Goal: Task Accomplishment & Management: Use online tool/utility

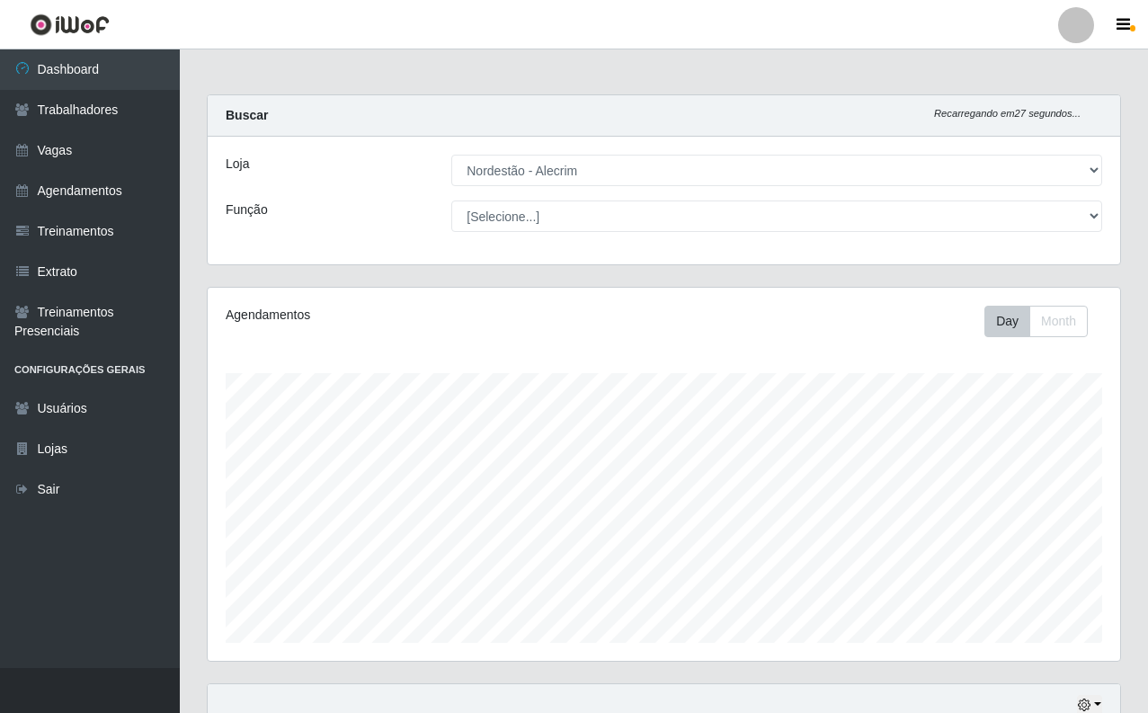
select select "453"
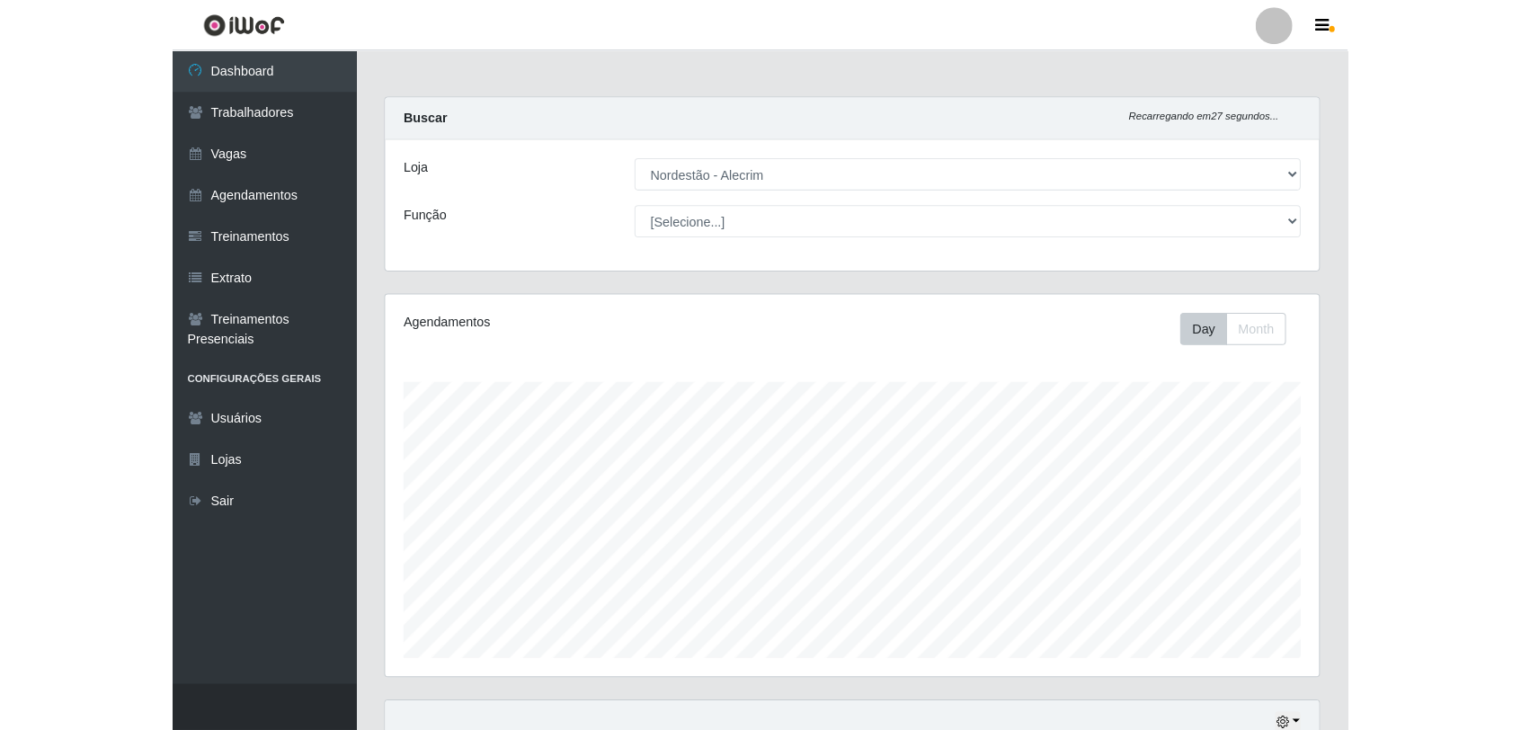
scroll to position [374, 1286]
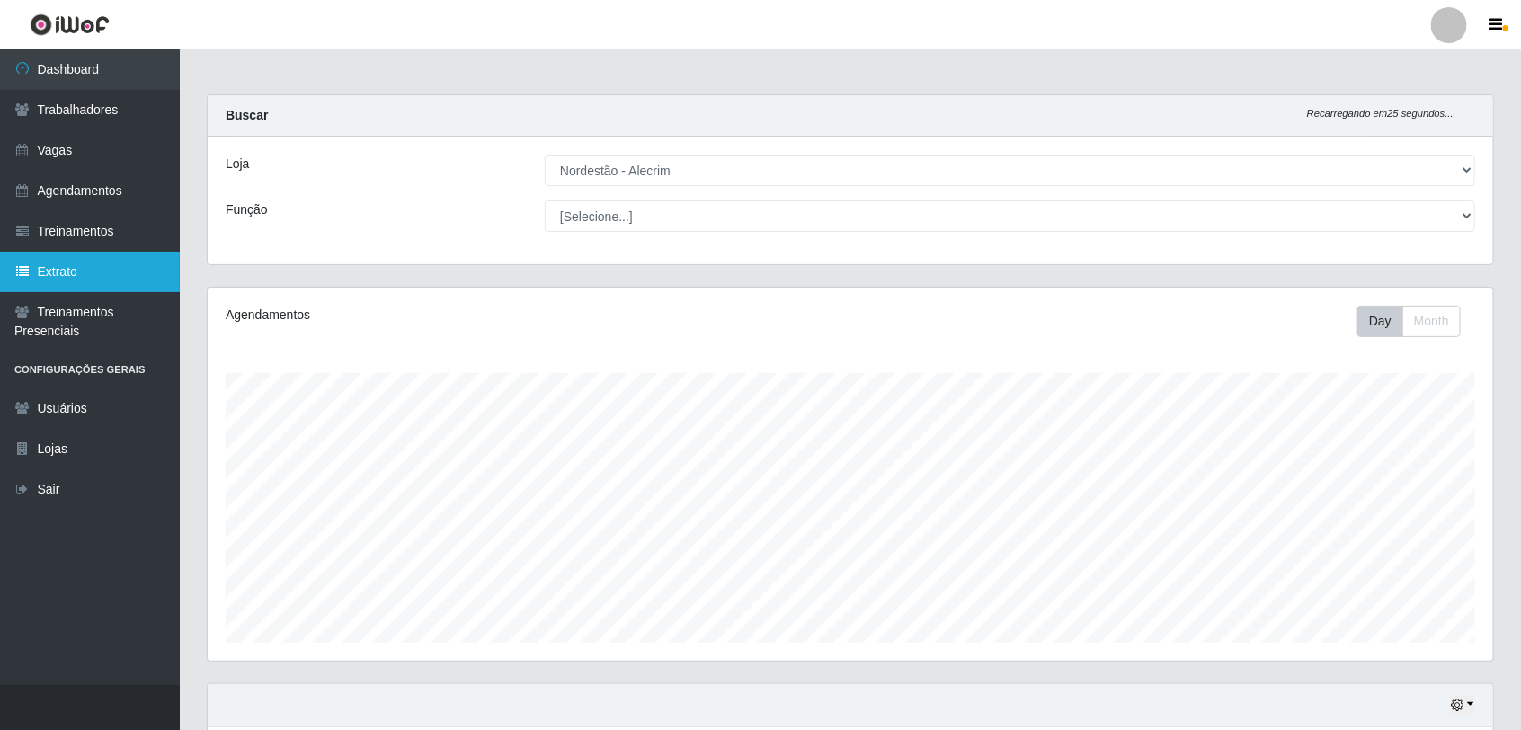
click at [90, 280] on link "Extrato" at bounding box center [90, 272] width 180 height 40
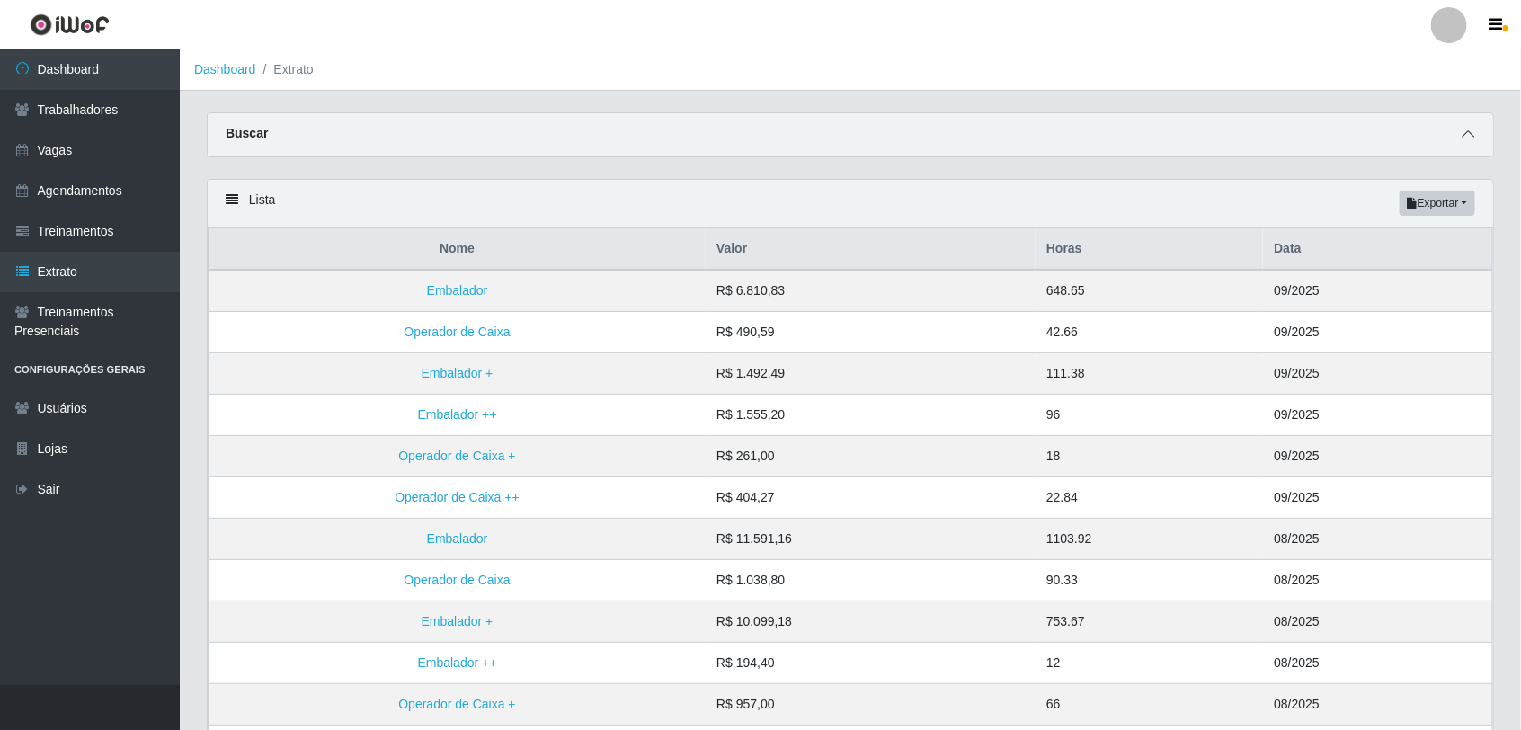
click at [1147, 137] on span at bounding box center [1468, 134] width 22 height 21
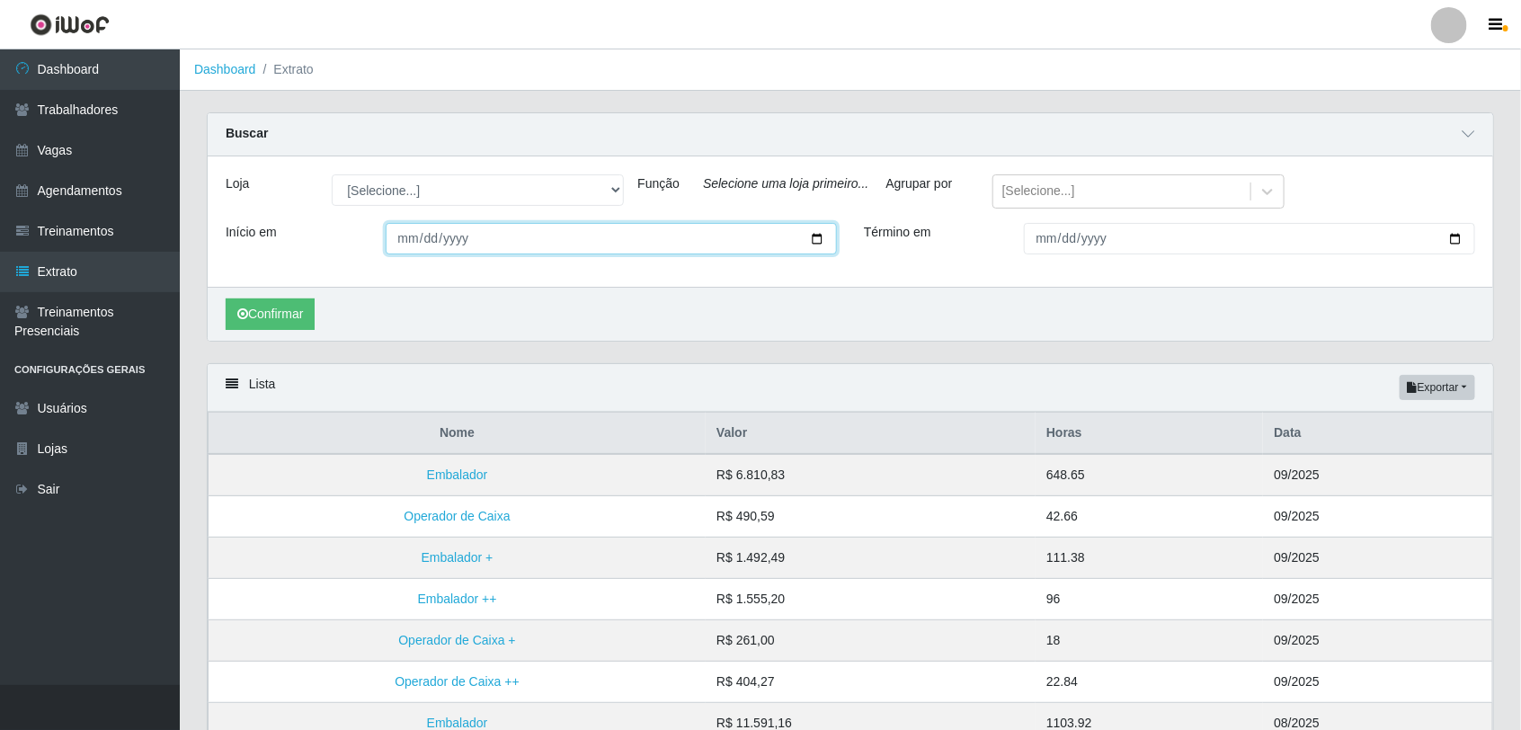
click at [411, 239] on input "Início em" at bounding box center [612, 238] width 452 height 31
type input "[DATE]"
click at [1047, 244] on input "Término em" at bounding box center [1250, 238] width 452 height 31
type input "[DATE]"
click at [226, 298] on button "Confirmar" at bounding box center [270, 313] width 89 height 31
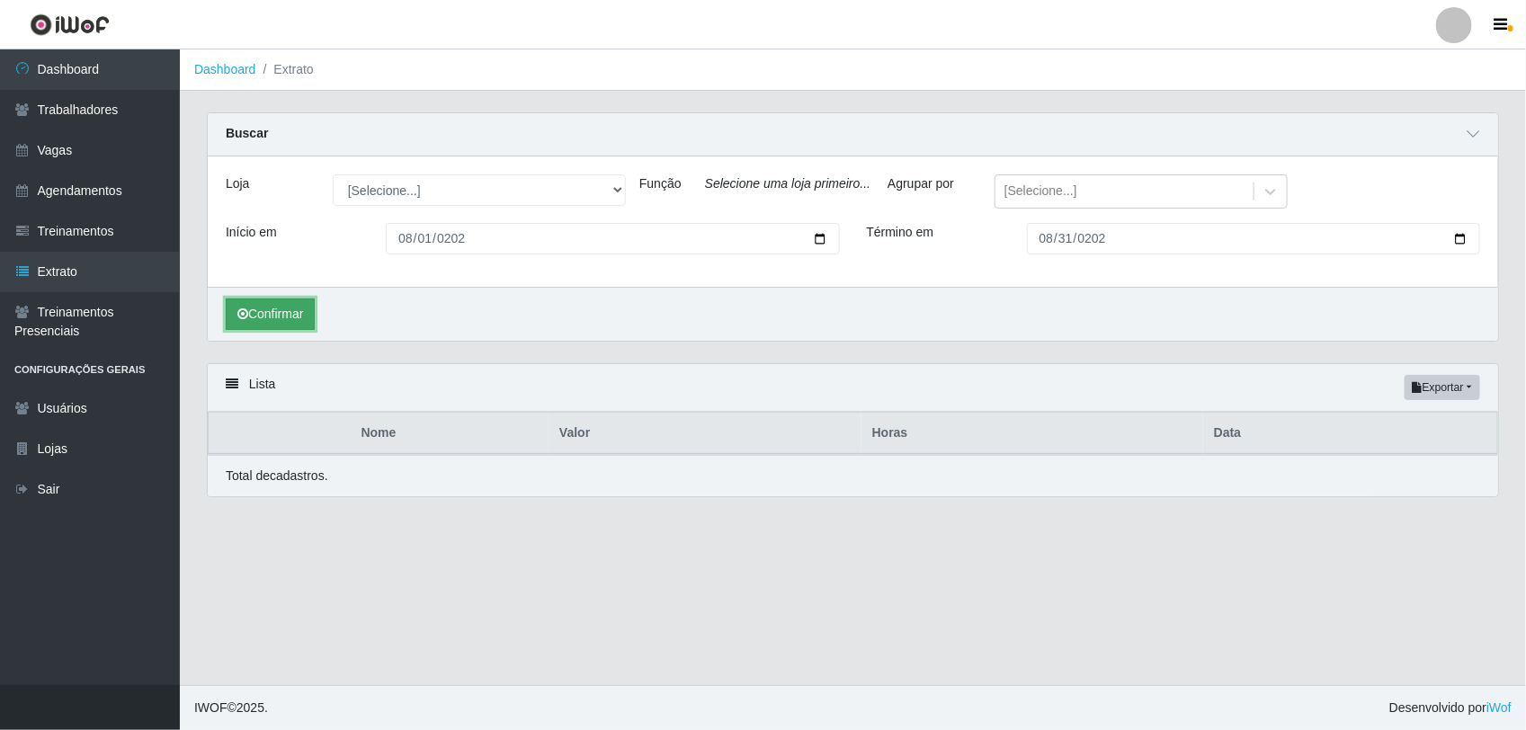
click at [280, 317] on button "Confirmar" at bounding box center [270, 313] width 89 height 31
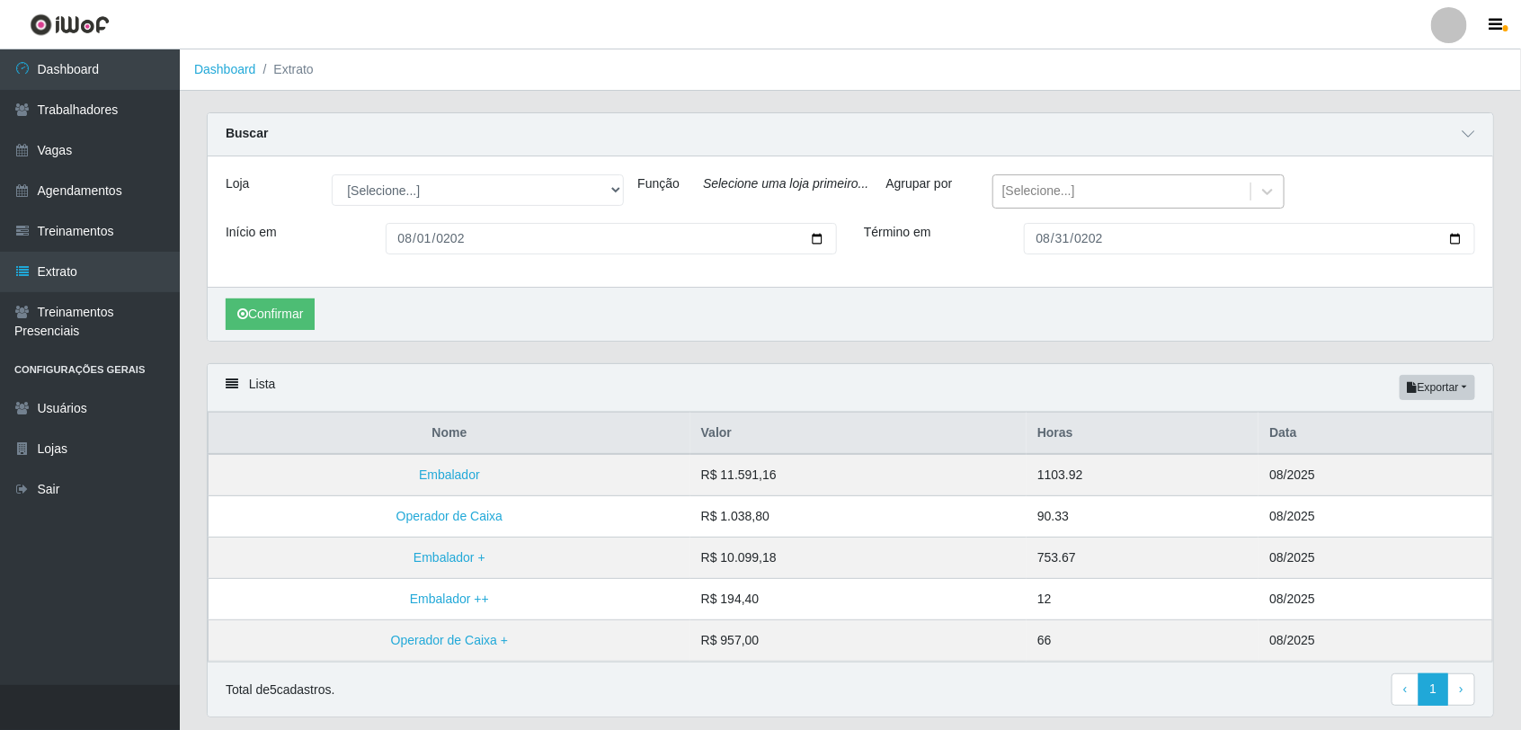
click at [1062, 199] on div "[Selecione...]" at bounding box center [1038, 192] width 73 height 19
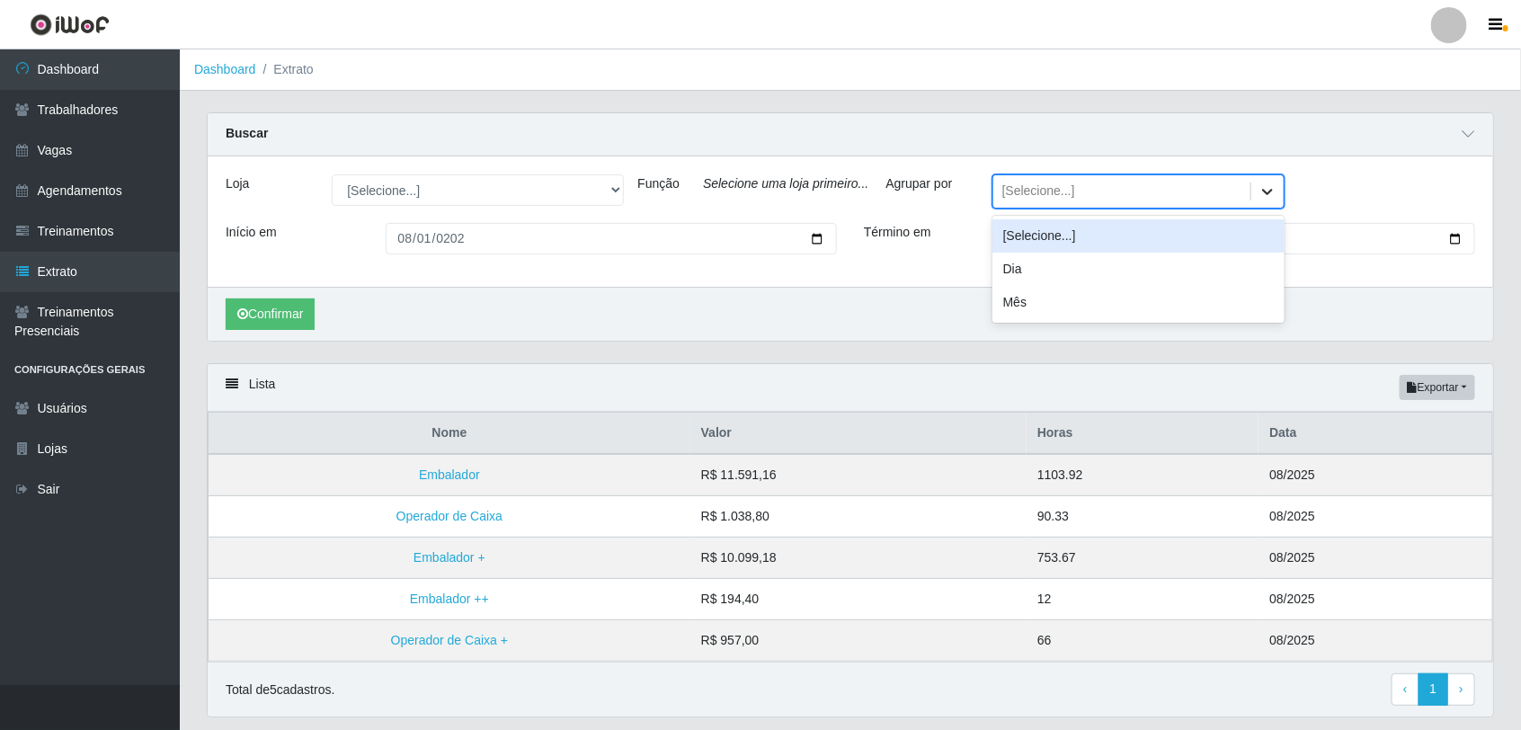
click at [1147, 195] on icon at bounding box center [1267, 192] width 11 height 6
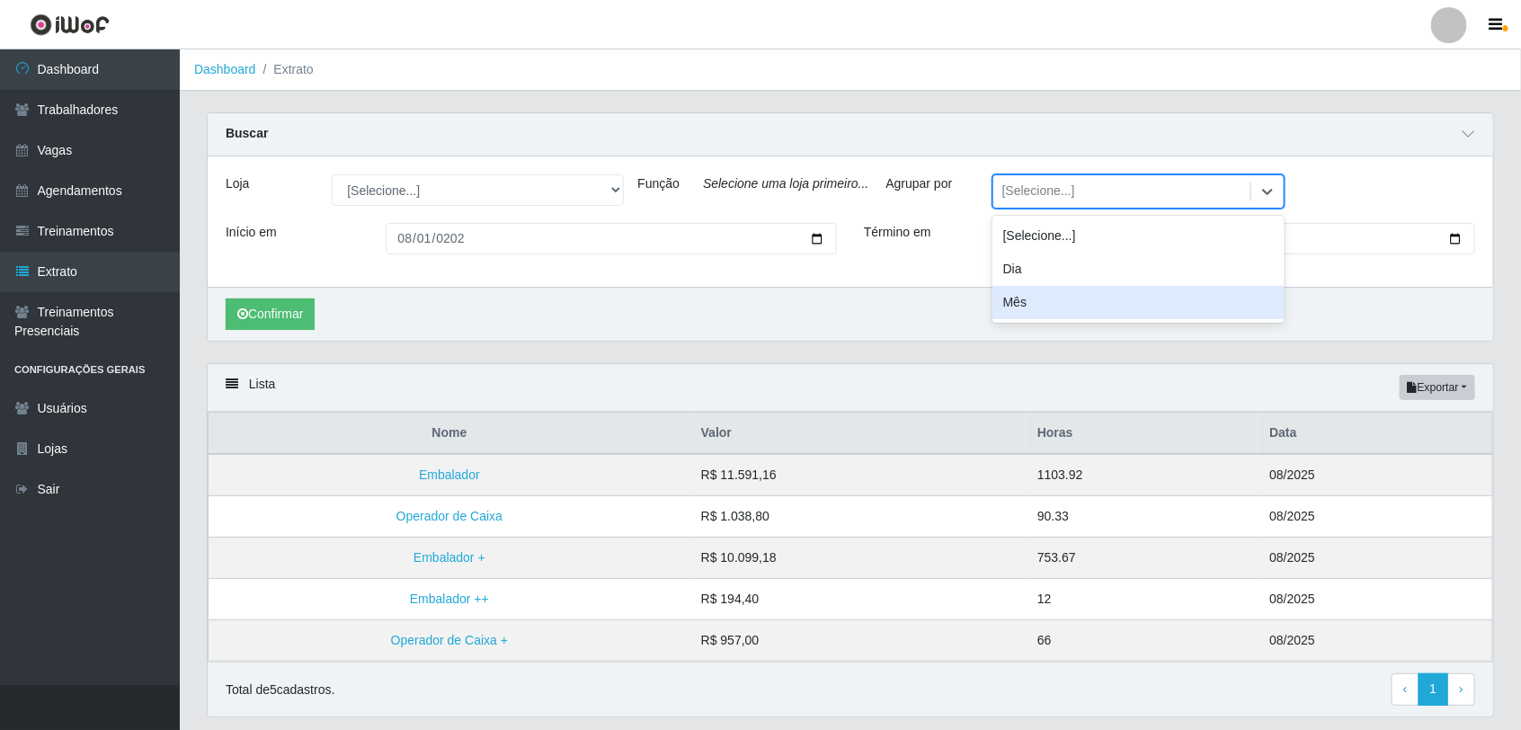
click at [1011, 304] on div "Mês" at bounding box center [1139, 302] width 292 height 33
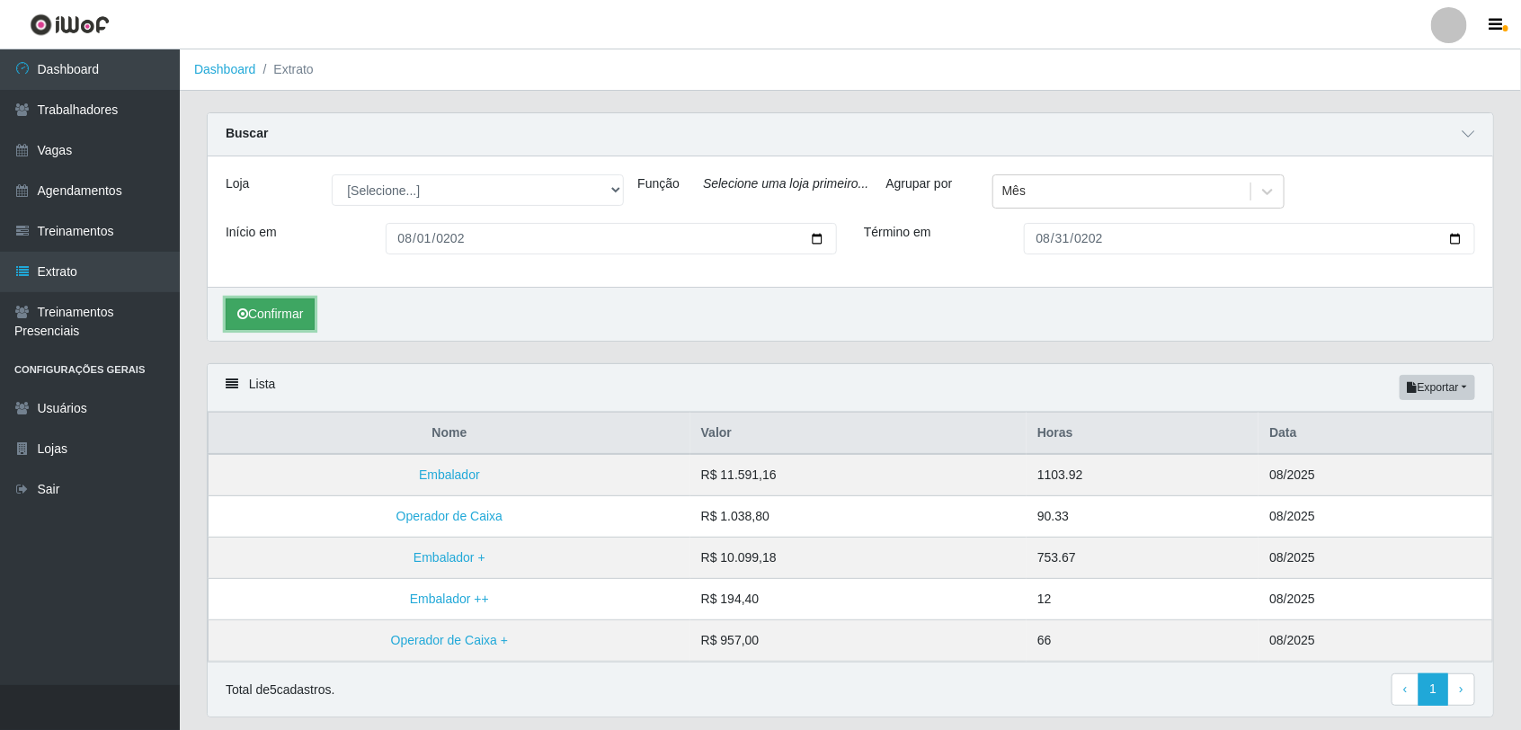
click at [302, 316] on button "Confirmar" at bounding box center [270, 313] width 89 height 31
click at [610, 196] on select "[Selecione...] Nordestão - Alecrim Nordestão - [GEOGRAPHIC_DATA] Nordestão - [G…" at bounding box center [478, 189] width 292 height 31
click at [332, 175] on select "[Selecione...] Nordestão - Alecrim Nordestão - [GEOGRAPHIC_DATA] Nordestão - [G…" at bounding box center [478, 189] width 292 height 31
click at [999, 213] on div "Função [Selecione...] Balconista + Balconista de Padaria Balconista de Padaria …" at bounding box center [849, 198] width 425 height 49
click at [308, 304] on button "Confirmar" at bounding box center [270, 313] width 89 height 31
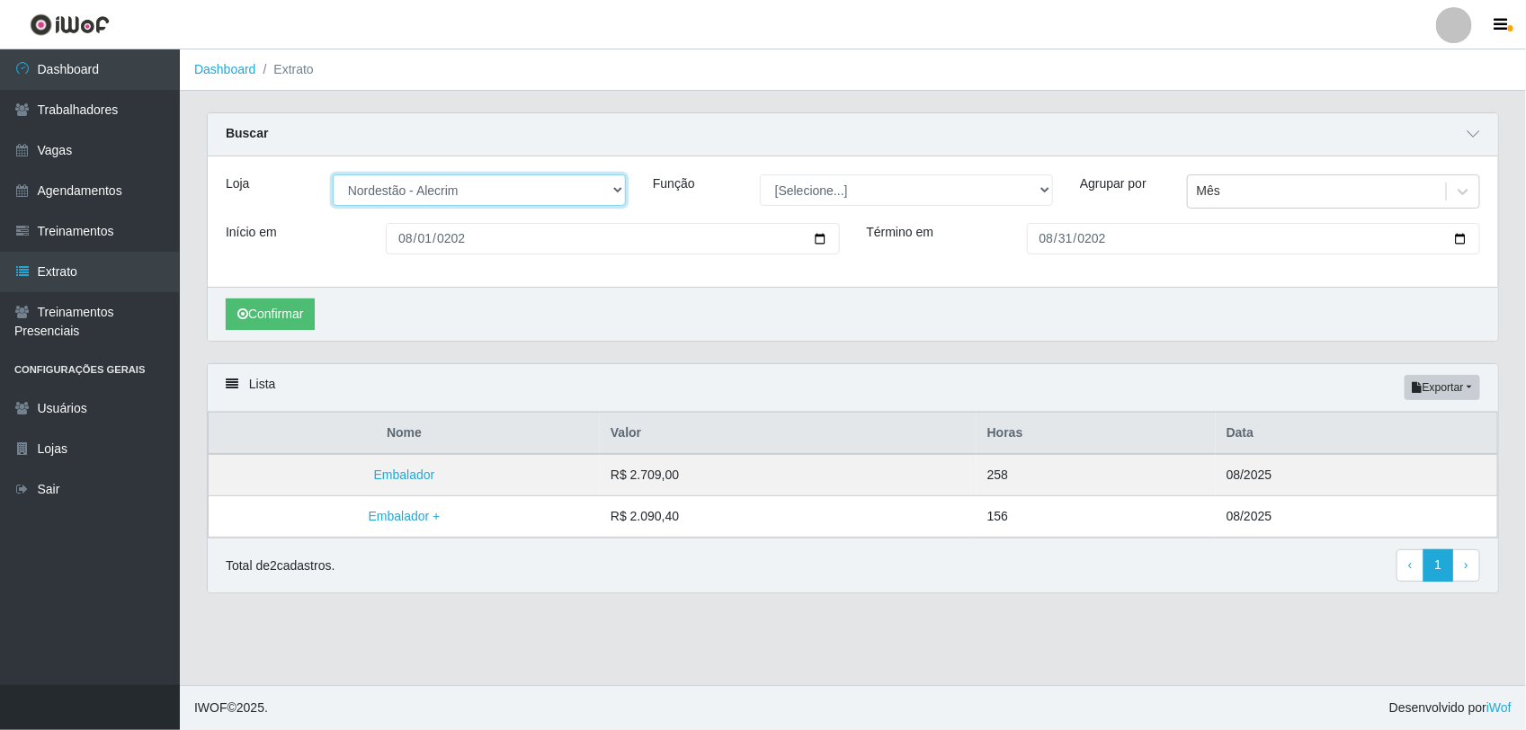
click at [613, 191] on select "[Selecione...] Nordestão - Alecrim Nordestão - [GEOGRAPHIC_DATA] Nordestão - [G…" at bounding box center [479, 189] width 293 height 31
click at [333, 175] on select "[Selecione...] Nordestão - Alecrim Nordestão - [GEOGRAPHIC_DATA] Nordestão - [G…" at bounding box center [479, 189] width 293 height 31
click at [298, 317] on button "Confirmar" at bounding box center [270, 313] width 89 height 31
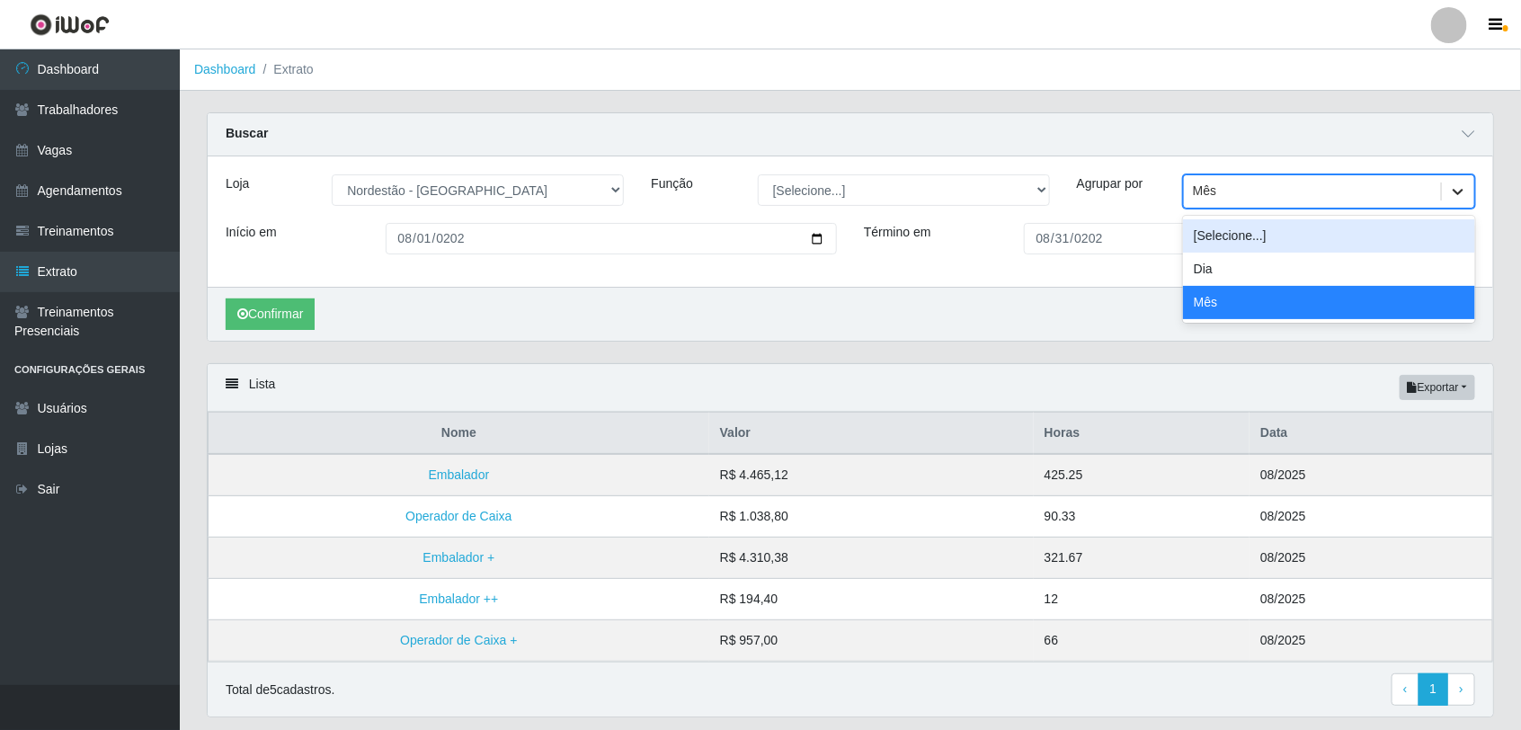
click at [1147, 195] on icon at bounding box center [1458, 192] width 18 height 18
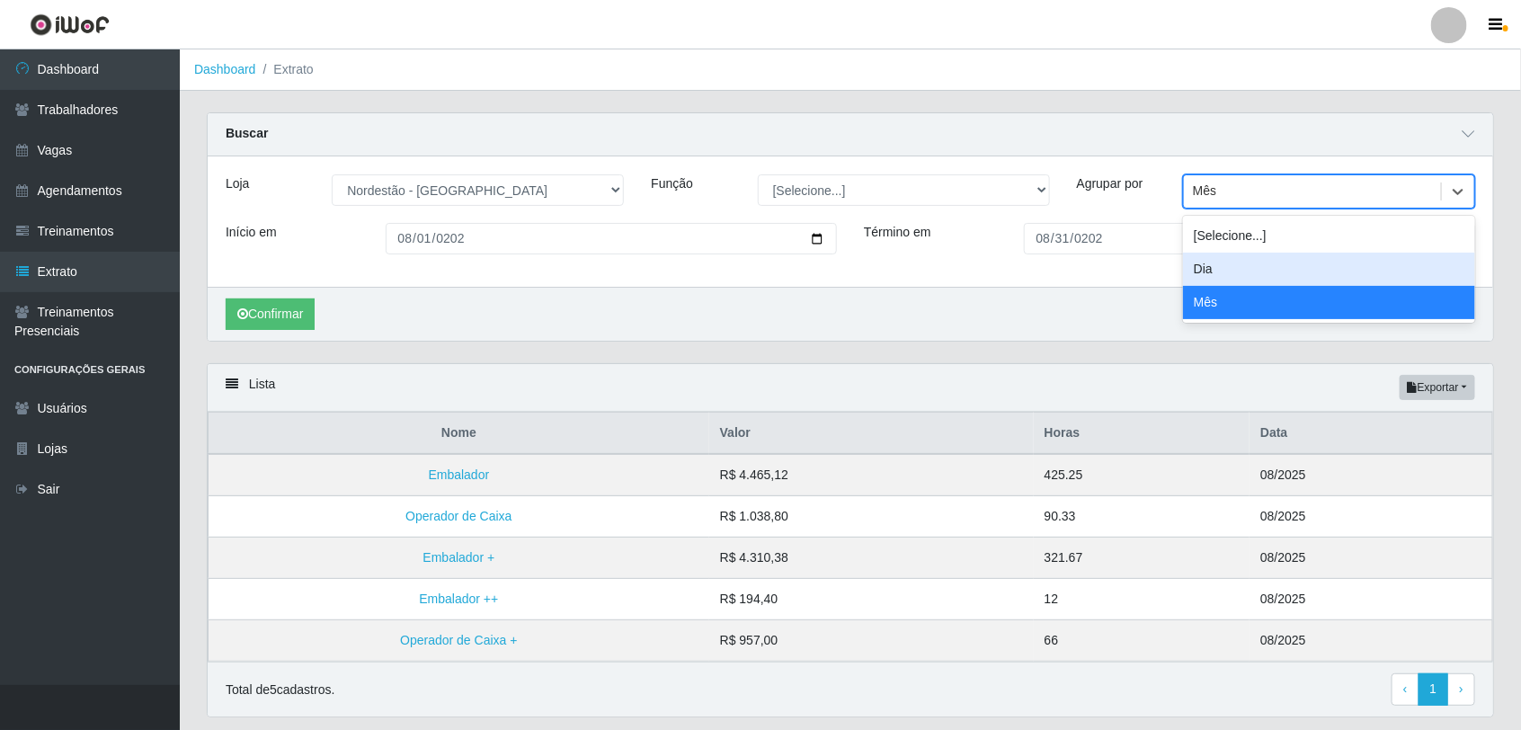
click at [1147, 275] on div "Dia" at bounding box center [1329, 269] width 292 height 33
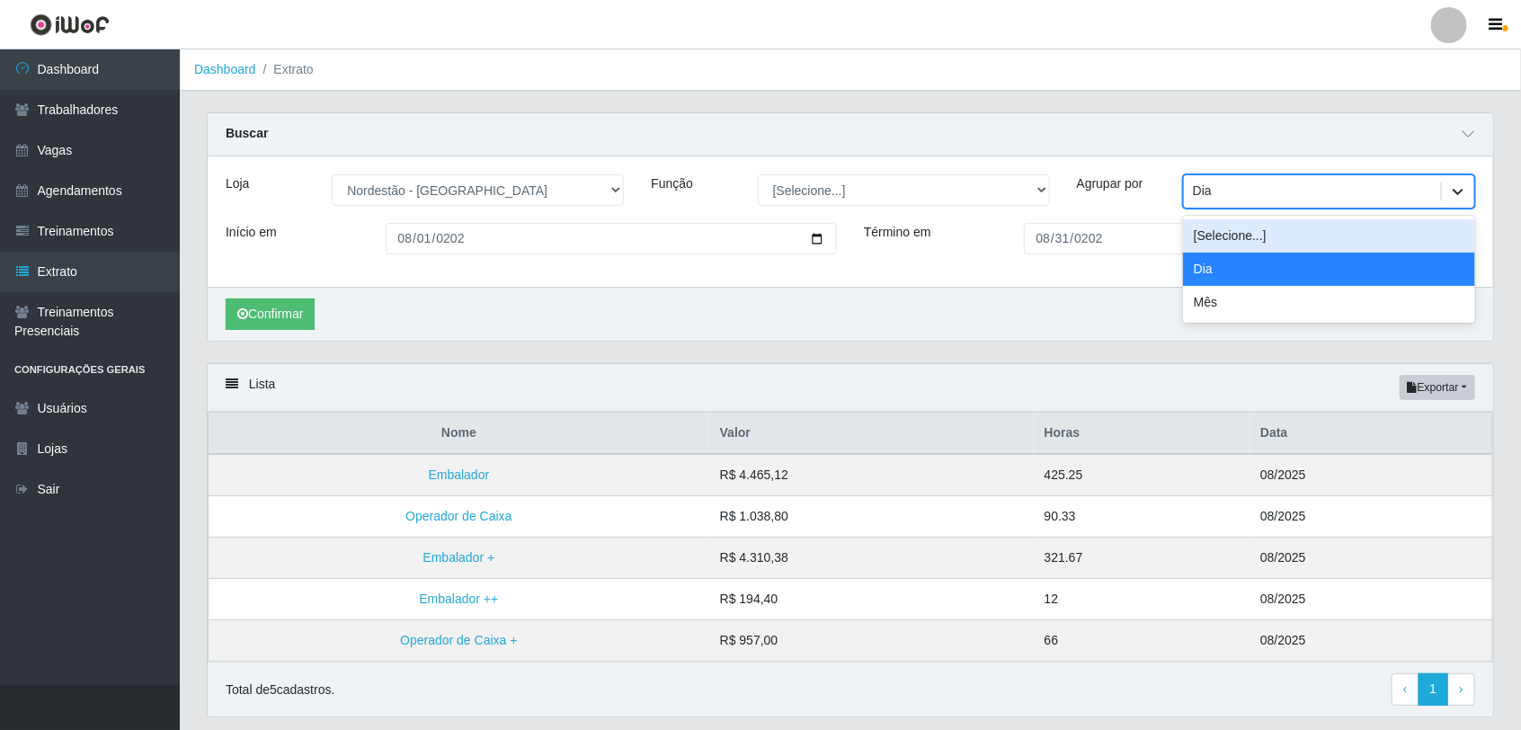
click at [1147, 190] on icon at bounding box center [1458, 192] width 18 height 18
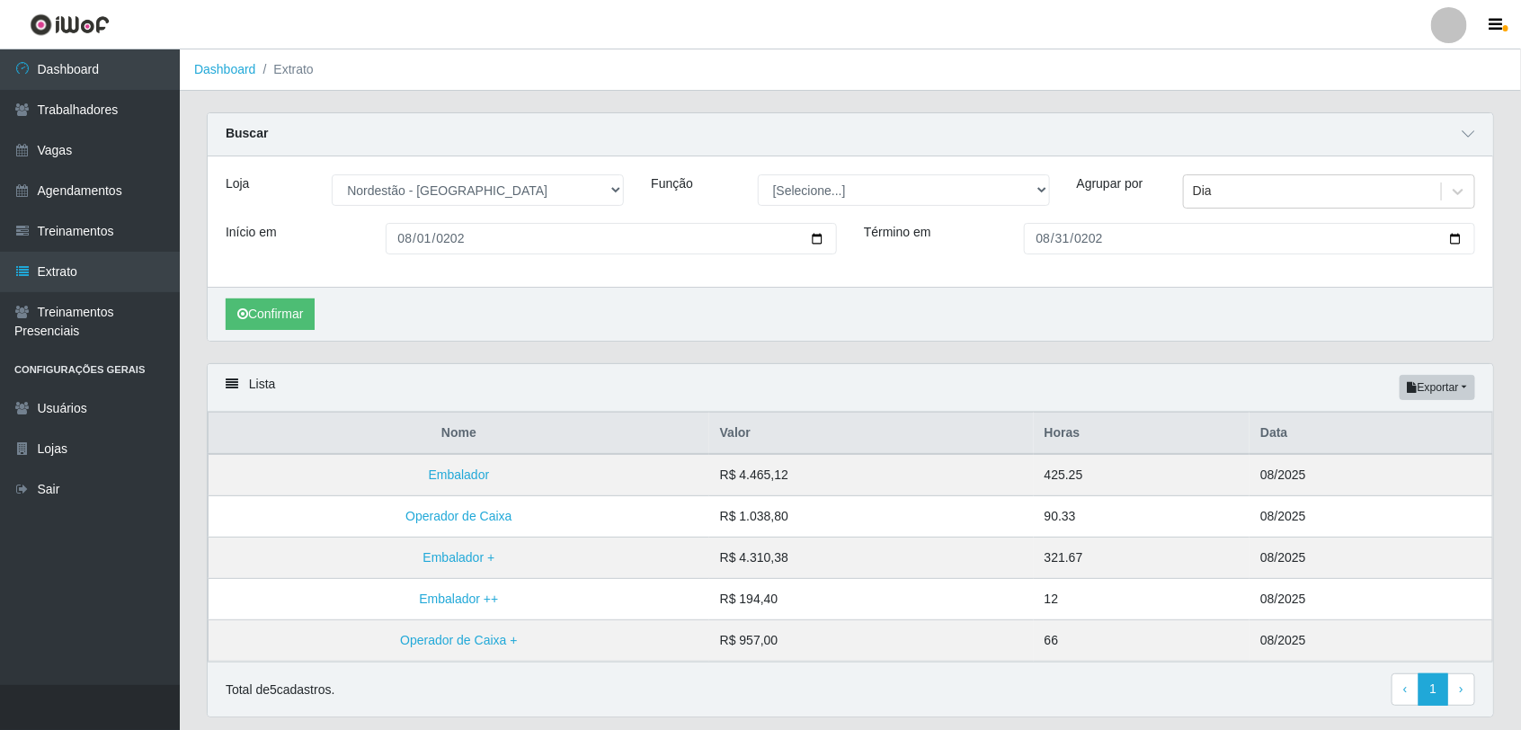
click at [611, 324] on div "Confirmar" at bounding box center [851, 314] width 1286 height 54
click at [611, 193] on select "[Selecione...] Nordestão - Alecrim Nordestão - [GEOGRAPHIC_DATA] Nordestão - [G…" at bounding box center [478, 189] width 292 height 31
click at [332, 175] on select "[Selecione...] Nordestão - Alecrim Nordestão - [GEOGRAPHIC_DATA] Nordestão - [G…" at bounding box center [478, 189] width 292 height 31
click at [298, 316] on button "Confirmar" at bounding box center [270, 313] width 89 height 31
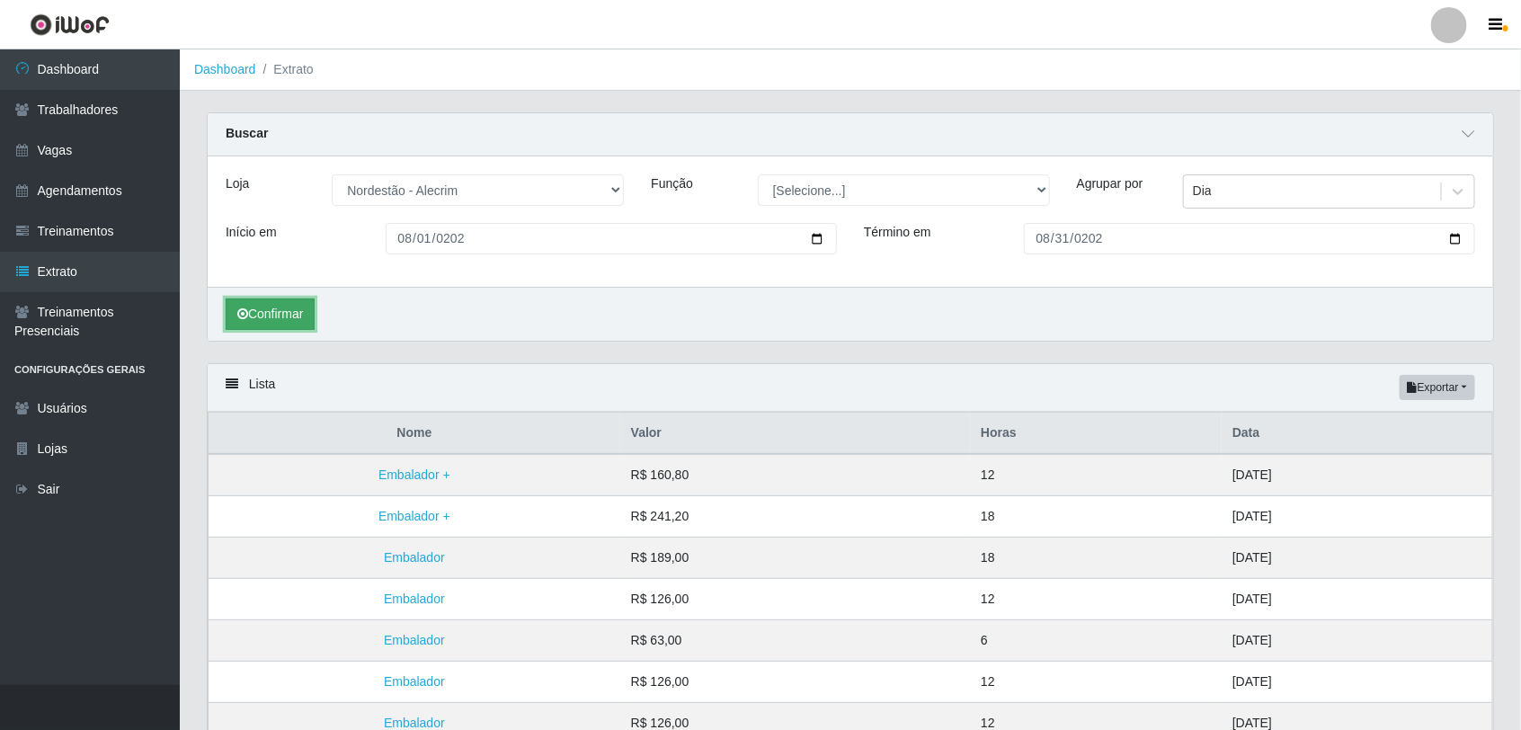
click at [267, 319] on button "Confirmar" at bounding box center [270, 313] width 89 height 31
click at [1147, 192] on div "Dia" at bounding box center [1312, 192] width 257 height 30
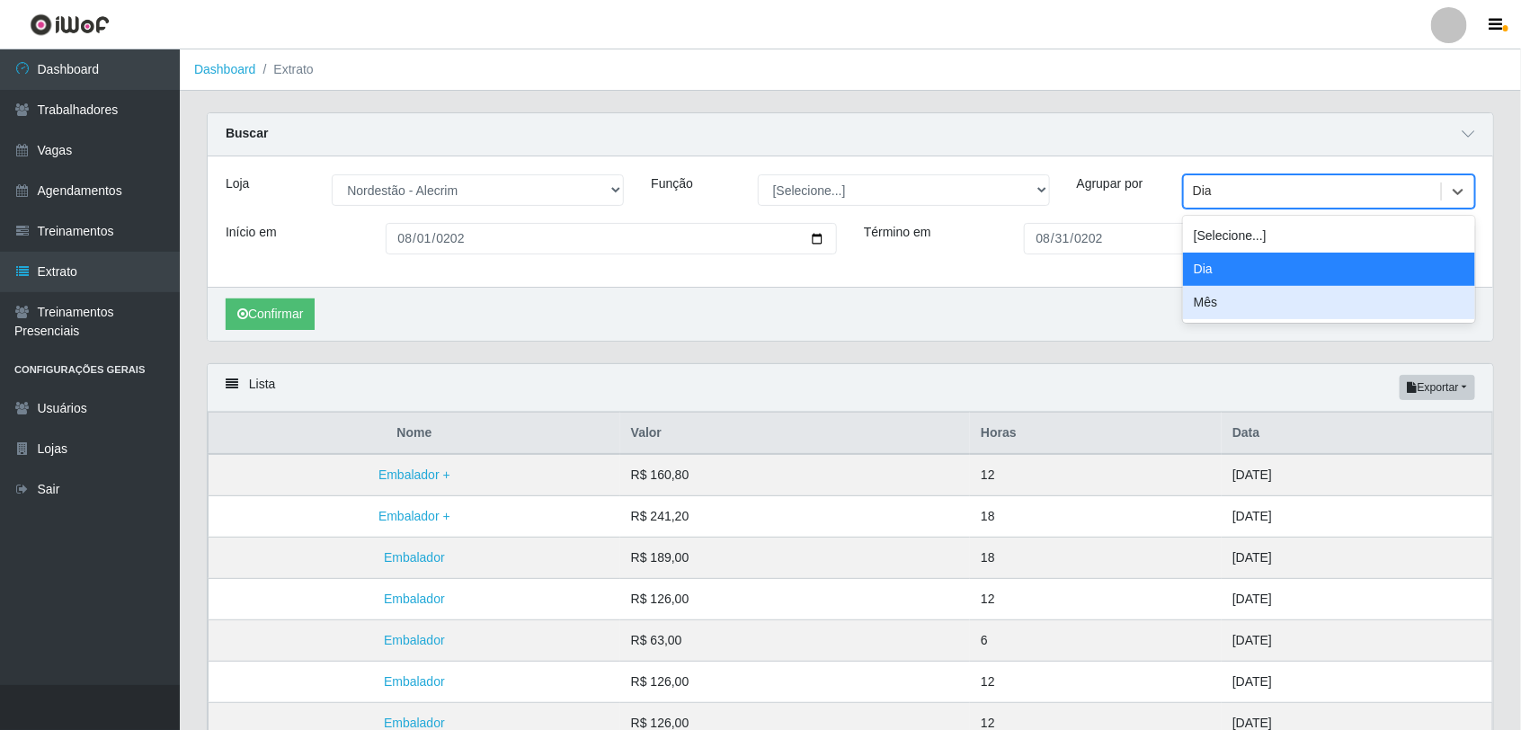
click at [1147, 295] on div "Mês" at bounding box center [1329, 302] width 292 height 33
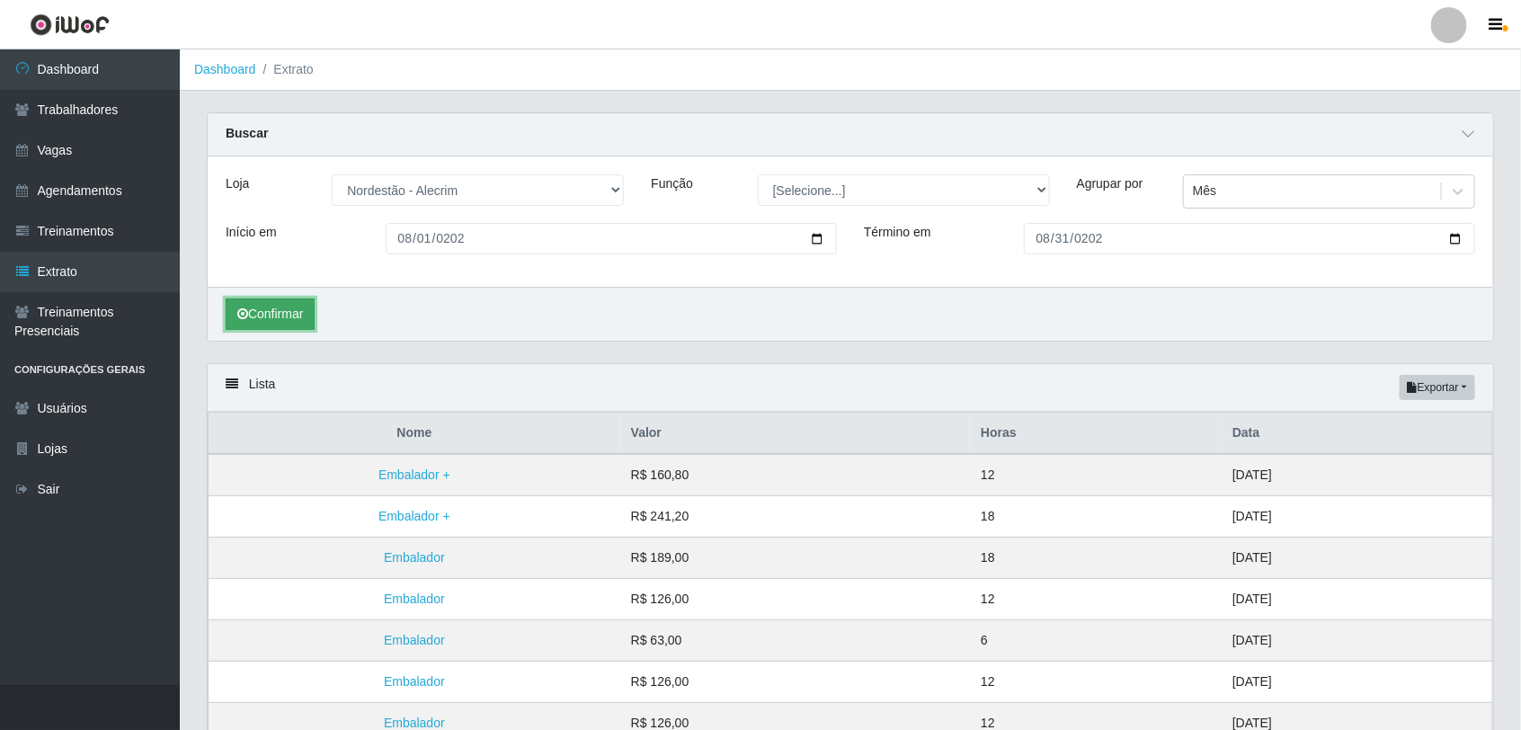
click at [262, 304] on button "Confirmar" at bounding box center [270, 313] width 89 height 31
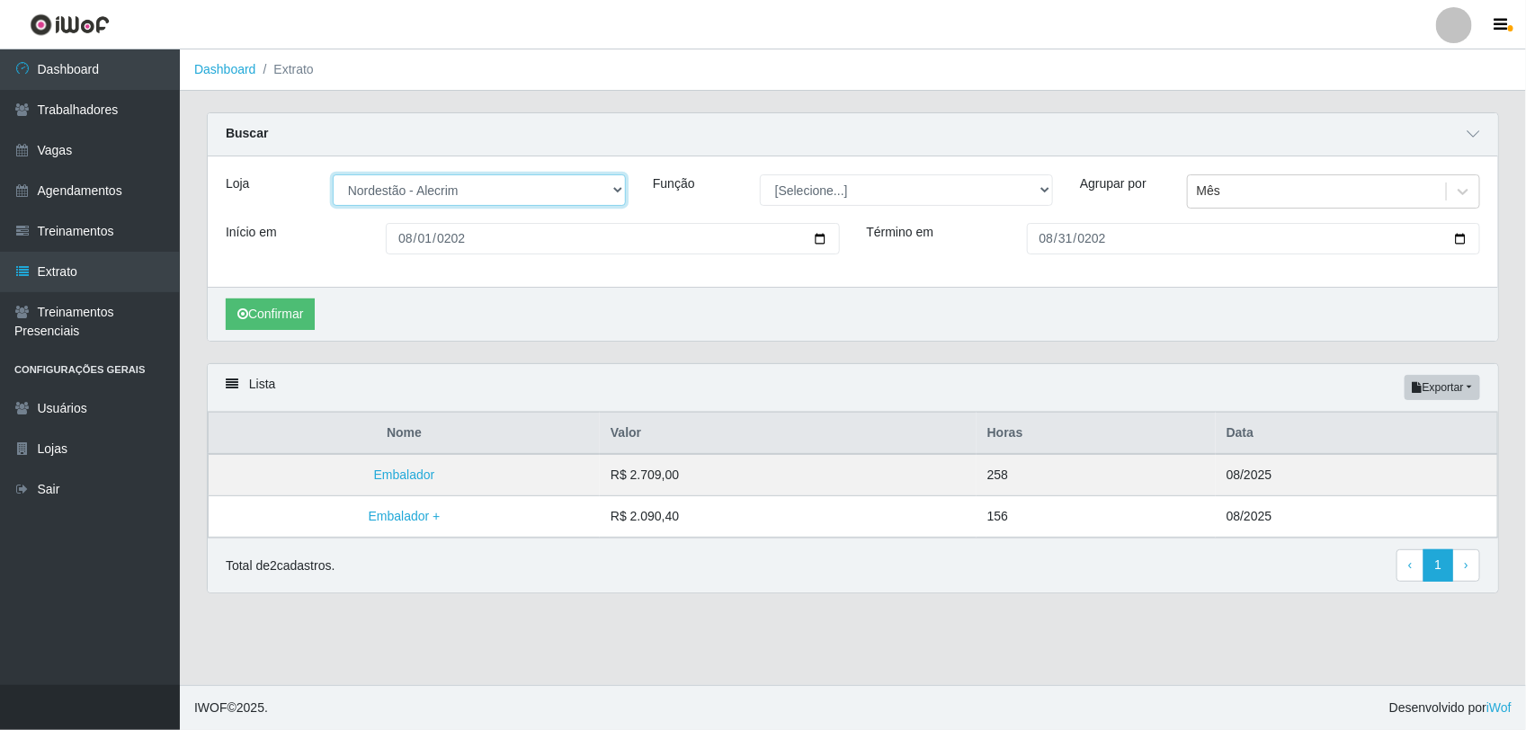
click at [608, 193] on select "[Selecione...] Nordestão - Alecrim Nordestão - [GEOGRAPHIC_DATA] Nordestão - [G…" at bounding box center [479, 189] width 293 height 31
click at [333, 175] on select "[Selecione...] Nordestão - Alecrim Nordestão - [GEOGRAPHIC_DATA] Nordestão - [G…" at bounding box center [479, 189] width 293 height 31
click at [274, 312] on button "Confirmar" at bounding box center [270, 313] width 89 height 31
click at [609, 190] on select "[Selecione...] Nordestão - Alecrim Nordestão - [GEOGRAPHIC_DATA] Nordestão - [G…" at bounding box center [479, 189] width 293 height 31
click at [333, 175] on select "[Selecione...] Nordestão - Alecrim Nordestão - [GEOGRAPHIC_DATA] Nordestão - [G…" at bounding box center [479, 189] width 293 height 31
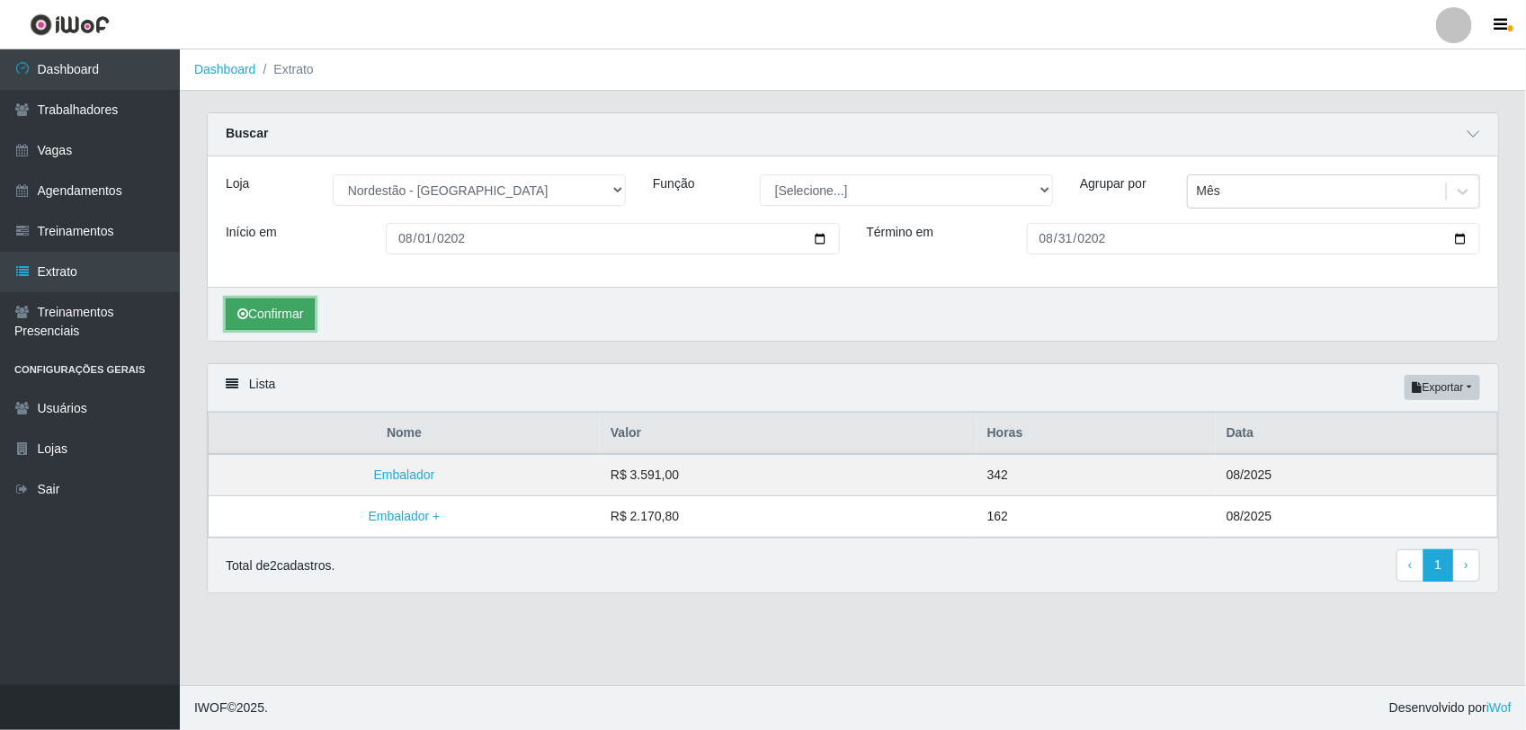
click at [297, 308] on button "Confirmar" at bounding box center [270, 313] width 89 height 31
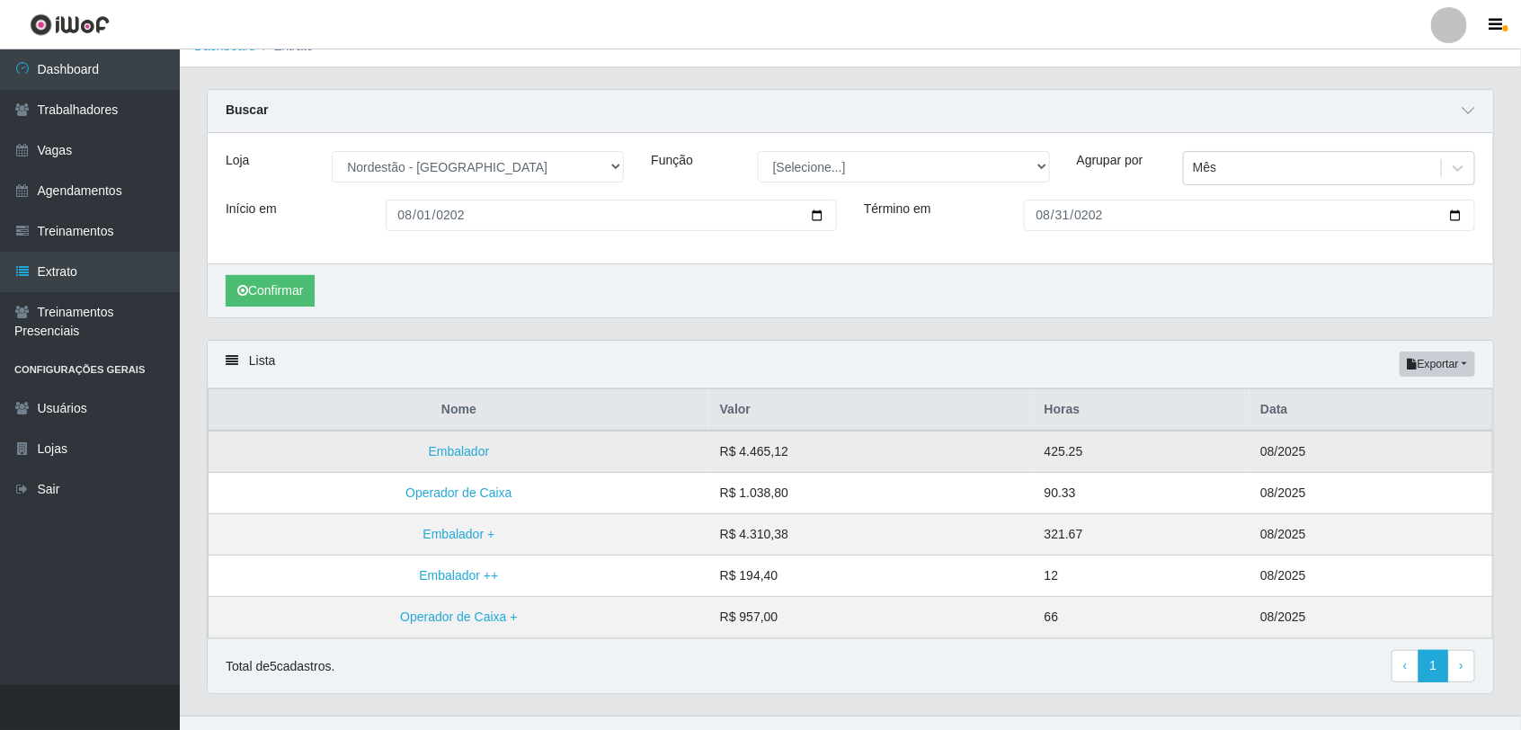
scroll to position [58, 0]
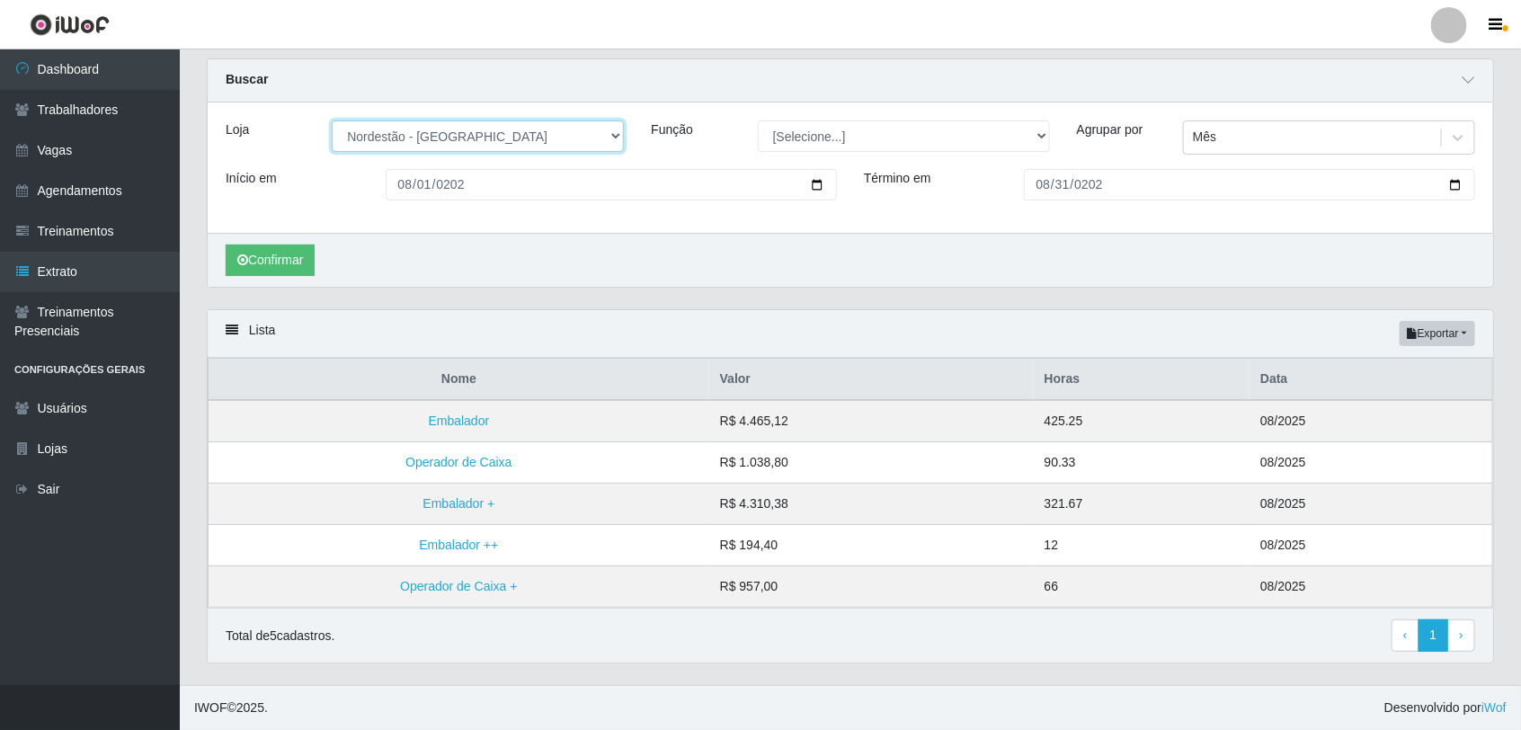
click at [605, 137] on select "[Selecione...] Nordestão - Alecrim Nordestão - [GEOGRAPHIC_DATA] Nordestão - [G…" at bounding box center [478, 135] width 292 height 31
select select "382"
click at [332, 120] on select "[Selecione...] Nordestão - Alecrim Nordestão - [GEOGRAPHIC_DATA] Nordestão - [G…" at bounding box center [478, 135] width 292 height 31
click at [297, 248] on button "Confirmar" at bounding box center [270, 260] width 89 height 31
